Goal: Task Accomplishment & Management: Manage account settings

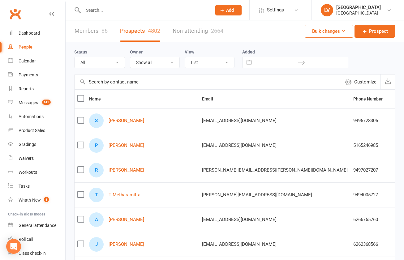
select select "100"
click at [102, 8] on input "text" at bounding box center [144, 10] width 126 height 9
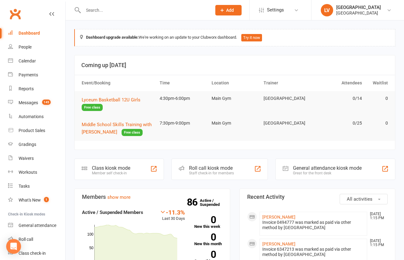
click at [96, 13] on input "text" at bounding box center [144, 10] width 126 height 9
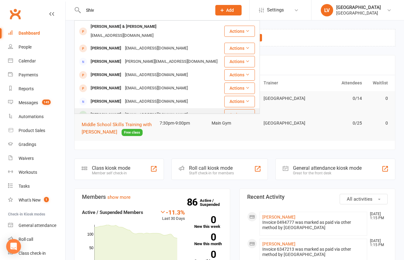
type input "Shiv"
click at [111, 110] on div "Shiv Uttamchandani" at bounding box center [106, 114] width 34 height 9
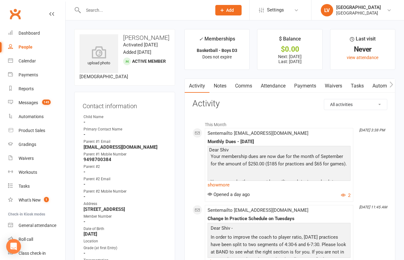
click at [305, 85] on link "Payments" at bounding box center [305, 86] width 31 height 14
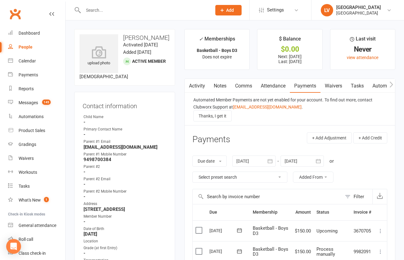
click at [201, 252] on label at bounding box center [199, 251] width 8 height 6
click at [199, 248] on input "checkbox" at bounding box center [197, 248] width 4 height 0
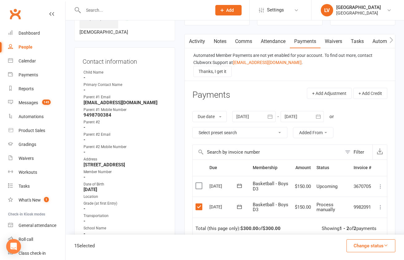
scroll to position [44, 0]
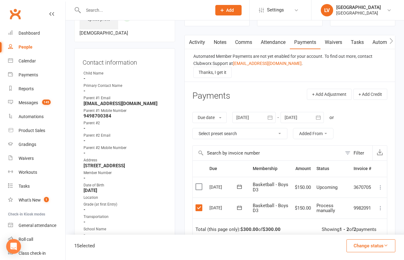
drag, startPoint x: 362, startPoint y: 244, endPoint x: 359, endPoint y: 224, distance: 20.1
click at [362, 244] on button "Change status" at bounding box center [370, 245] width 49 height 13
drag, startPoint x: 359, startPoint y: 215, endPoint x: 363, endPoint y: 217, distance: 4.9
click at [359, 215] on link "Paid (Other)" at bounding box center [363, 216] width 61 height 12
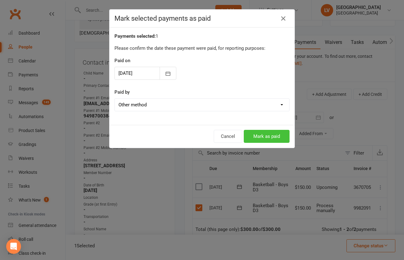
click at [255, 137] on button "Mark as paid" at bounding box center [266, 136] width 46 height 13
